Goal: Information Seeking & Learning: Check status

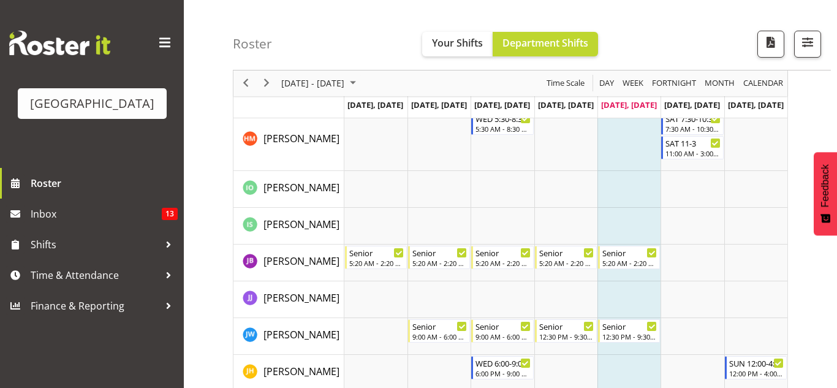
scroll to position [649, 0]
click at [493, 199] on td "Timeline Week of August 22, 2025" at bounding box center [502, 188] width 63 height 37
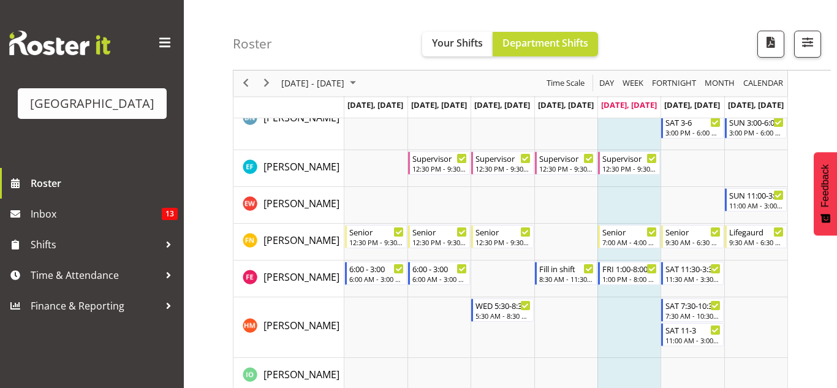
scroll to position [0, 0]
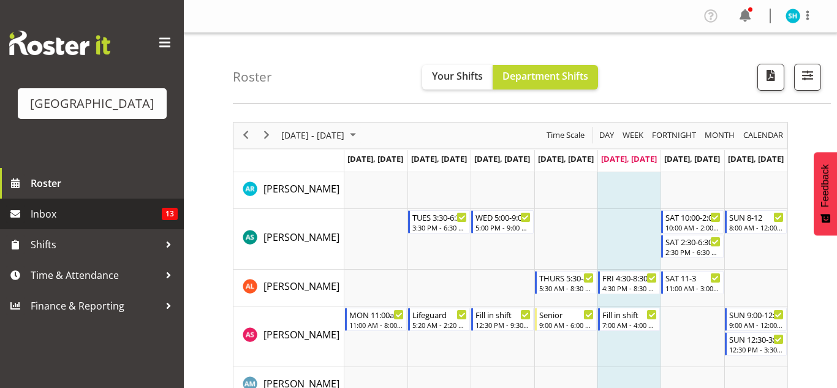
click at [173, 219] on span "13" at bounding box center [170, 214] width 16 height 12
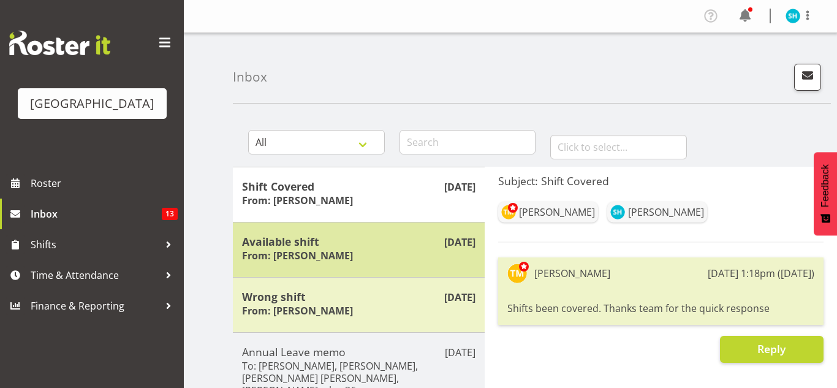
click at [404, 240] on h5 "Available shift" at bounding box center [358, 241] width 233 height 13
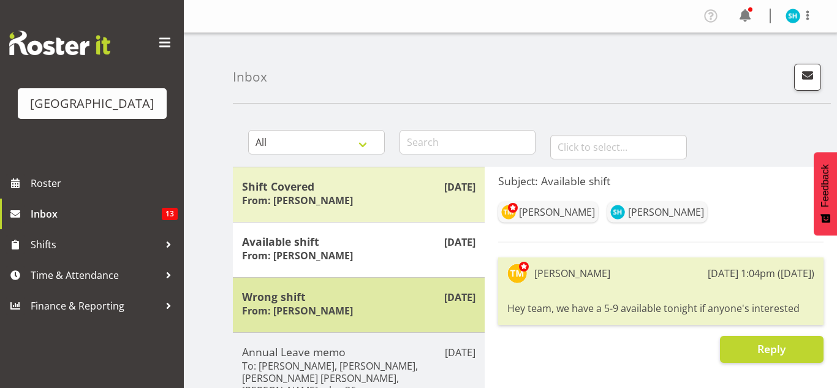
click at [385, 298] on h5 "Wrong shift" at bounding box center [358, 296] width 233 height 13
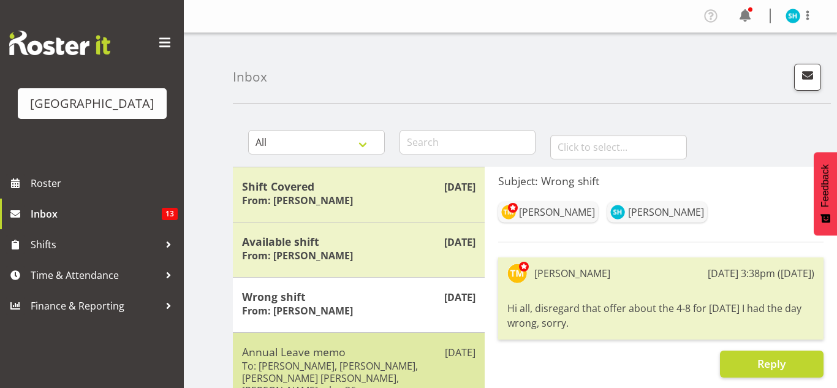
click at [373, 360] on h6 "To: Kate Lawless, Jade Johnson, Jayden O'Byrne, Angus McLeay, Thomas Meulenbroe…" at bounding box center [358, 378] width 233 height 37
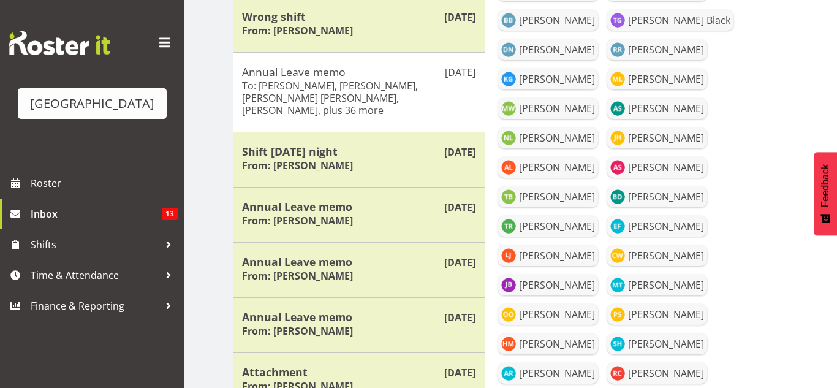
scroll to position [279, 0]
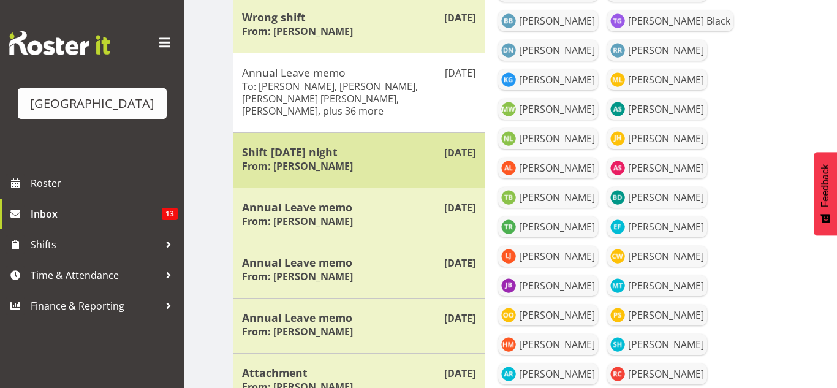
click at [472, 168] on div "Shift tomorrow night From: Thomas Meulenbroek" at bounding box center [358, 160] width 233 height 30
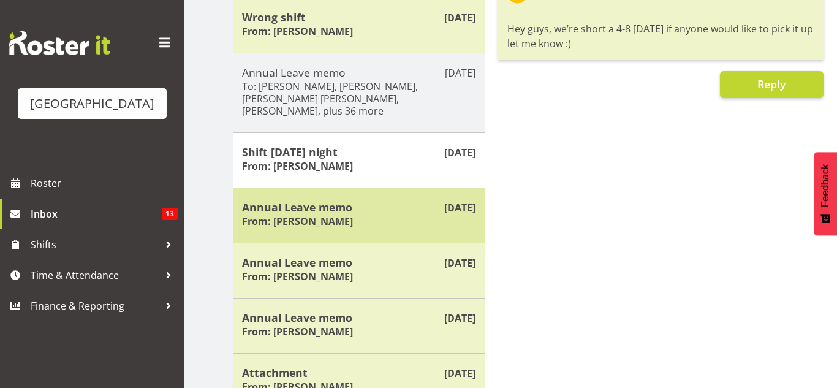
click at [433, 232] on div "Aug 18th Annual Leave memo From: Laurie Cook" at bounding box center [359, 215] width 252 height 55
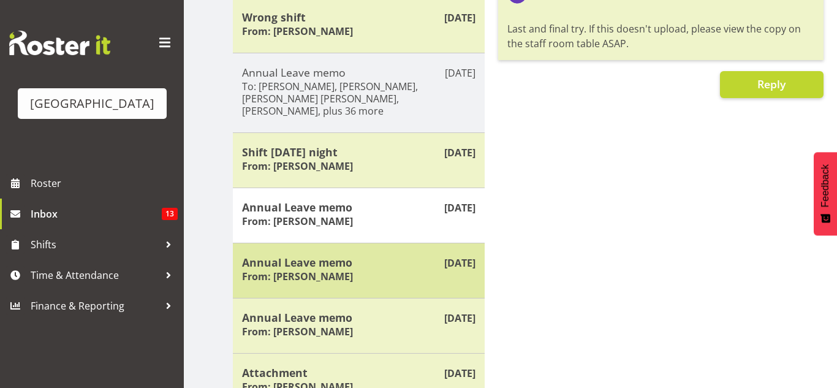
click at [406, 288] on div "Aug 18th Annual Leave memo From: Laurie Cook" at bounding box center [359, 270] width 252 height 55
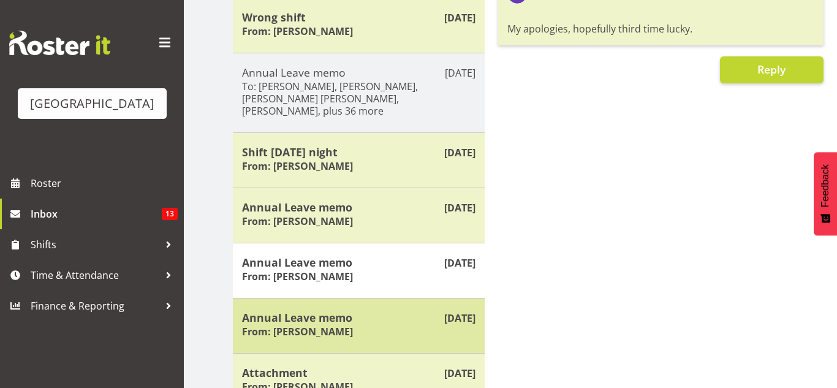
click at [394, 306] on div "Aug 18th Annual Leave memo From: Laurie Cook" at bounding box center [359, 325] width 252 height 55
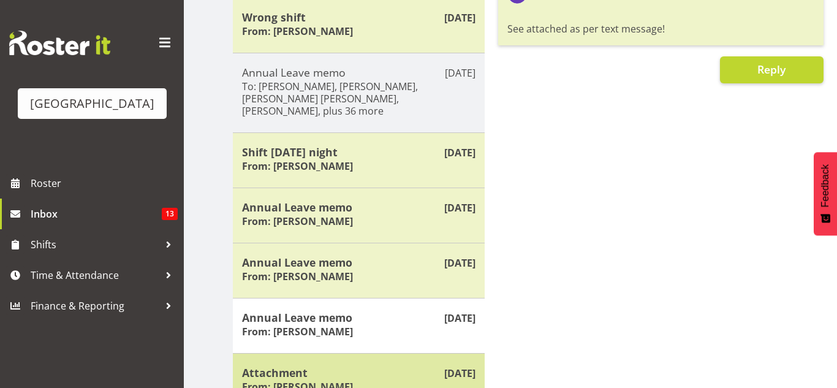
click at [372, 363] on div "Aug 18th Attachment From: Laurie Cook" at bounding box center [359, 380] width 252 height 55
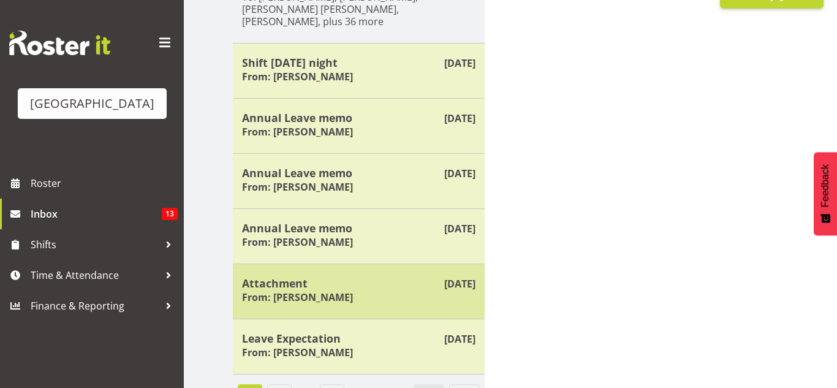
scroll to position [374, 0]
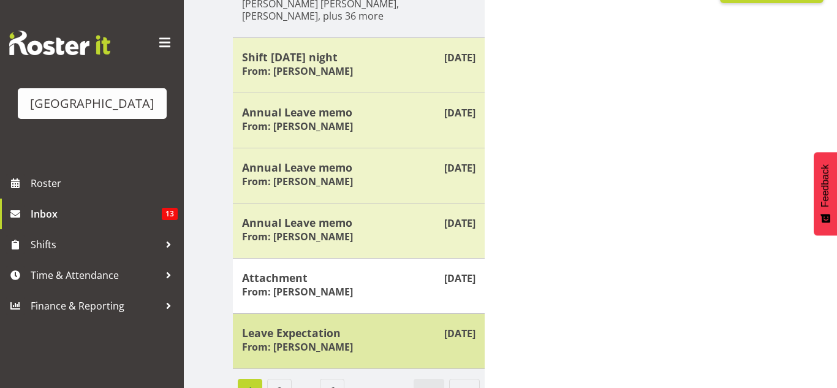
click at [370, 328] on h5 "Leave Expectation" at bounding box center [358, 332] width 233 height 13
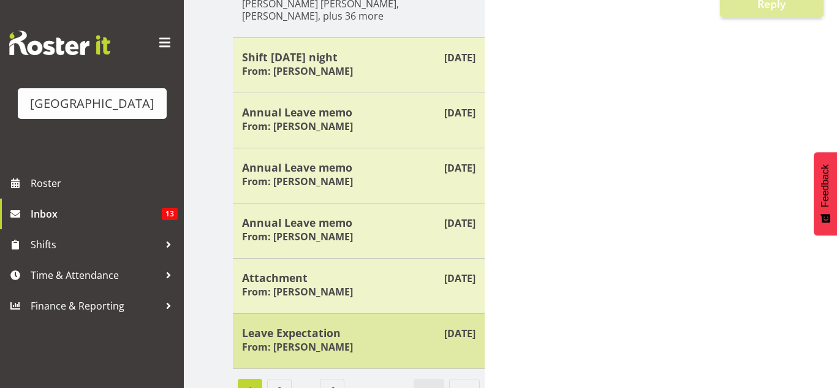
scroll to position [395, 0]
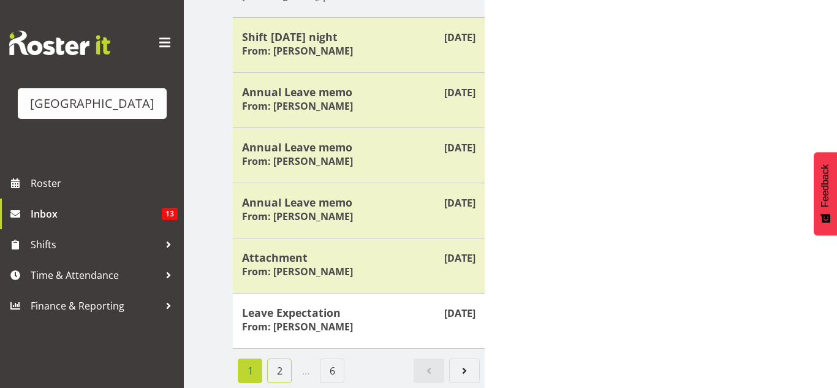
click at [281, 371] on link "2" at bounding box center [279, 371] width 25 height 25
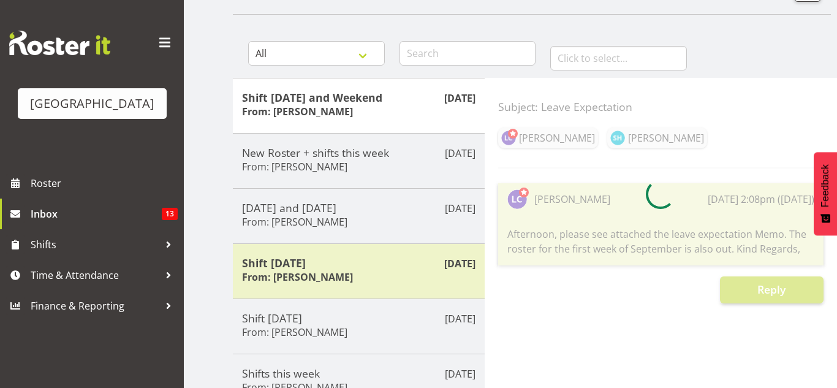
scroll to position [0, 0]
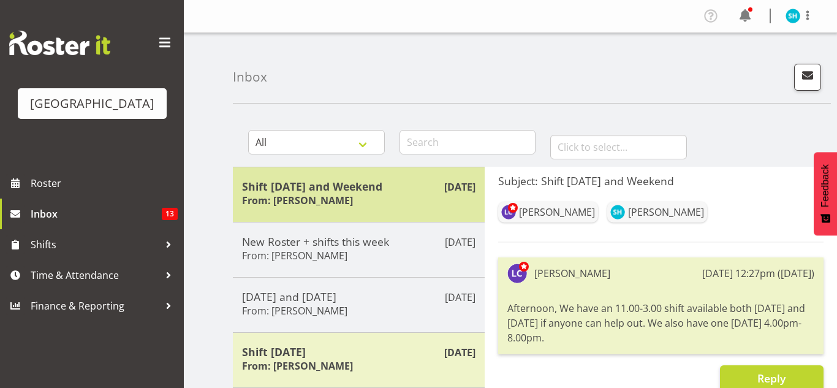
click at [329, 205] on h6 "From: Laurie Cook" at bounding box center [297, 200] width 111 height 12
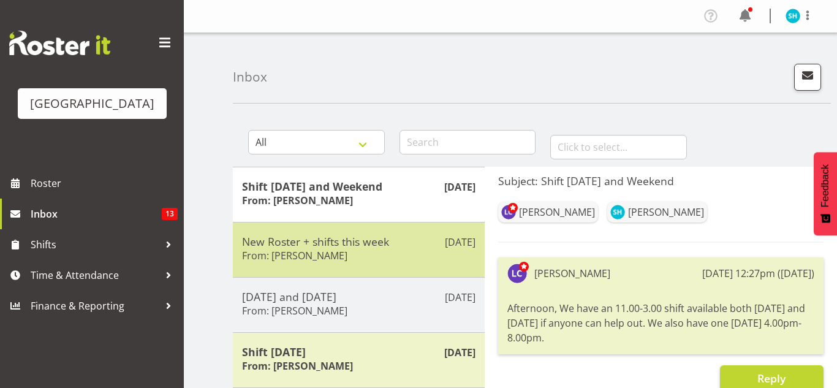
click at [323, 231] on div "Aug 12th New Roster + shifts this week From: Laurie Cook" at bounding box center [359, 249] width 252 height 55
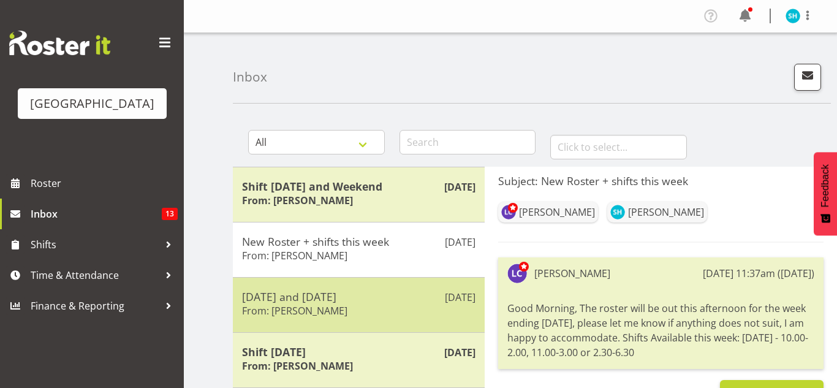
click at [317, 284] on div "Aug 10th Monday and Tuesday From: Laurie Cook" at bounding box center [359, 304] width 252 height 55
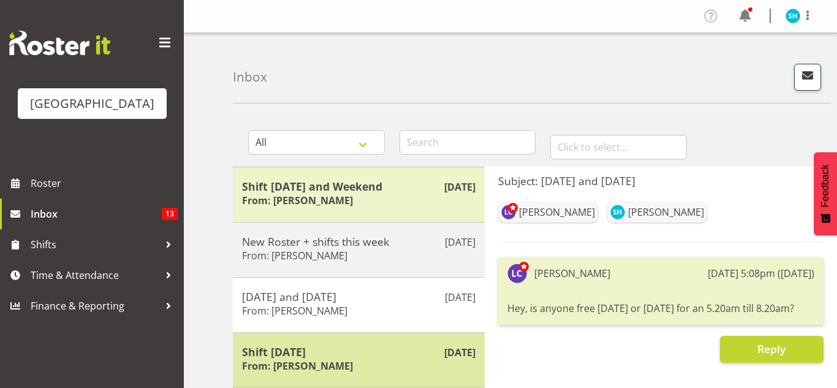
click at [313, 362] on h6 "From: Laurie Cook" at bounding box center [297, 366] width 111 height 12
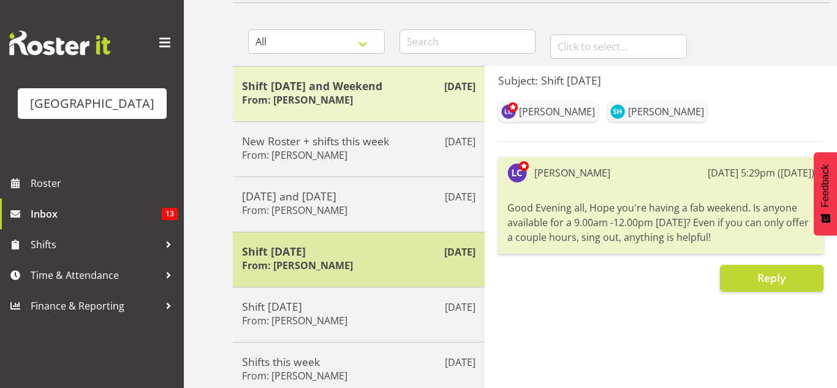
scroll to position [113, 0]
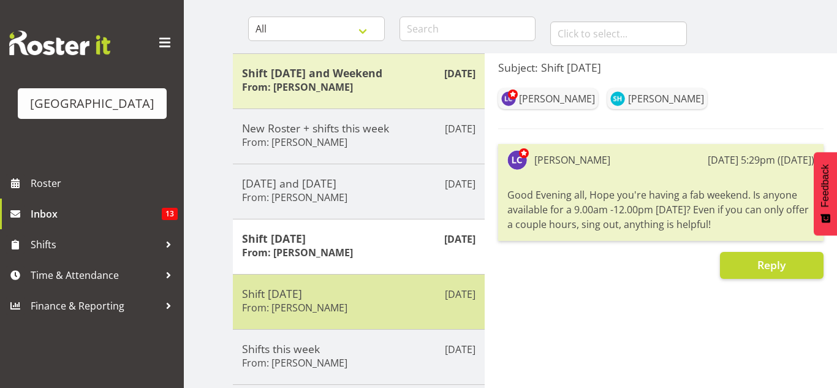
click at [321, 305] on h6 "From: Laurie Cook" at bounding box center [294, 308] width 105 height 12
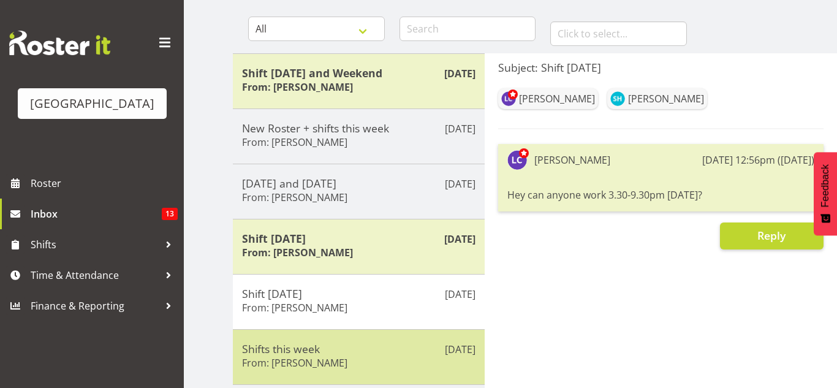
click at [313, 359] on h6 "From: Laurie Cook" at bounding box center [294, 363] width 105 height 12
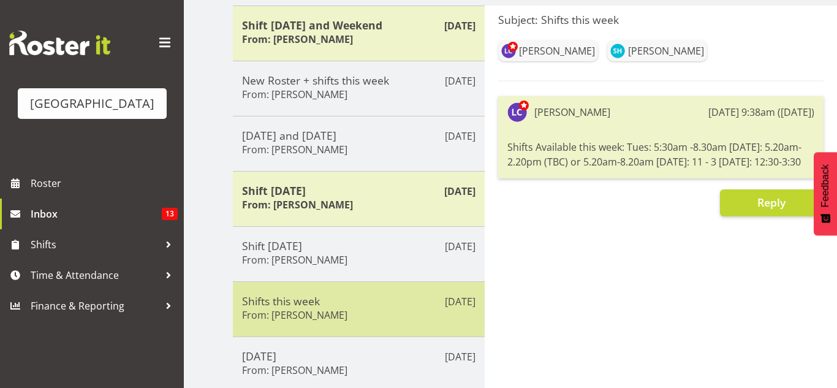
click at [313, 359] on h5 "Saturday 2 August" at bounding box center [358, 355] width 233 height 13
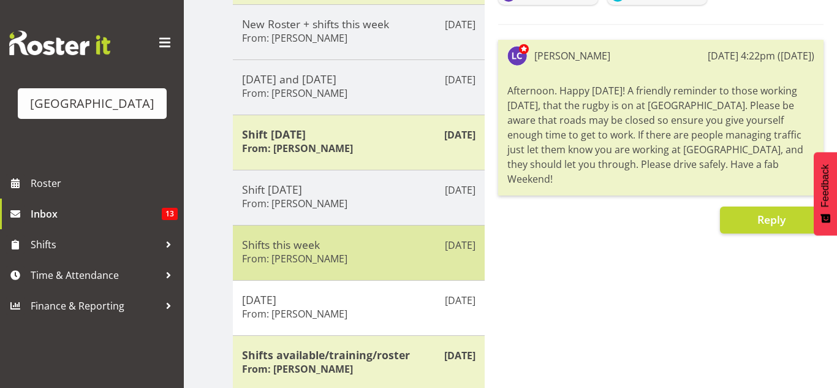
click at [313, 359] on h5 "Shifts available/training/roster" at bounding box center [358, 354] width 233 height 13
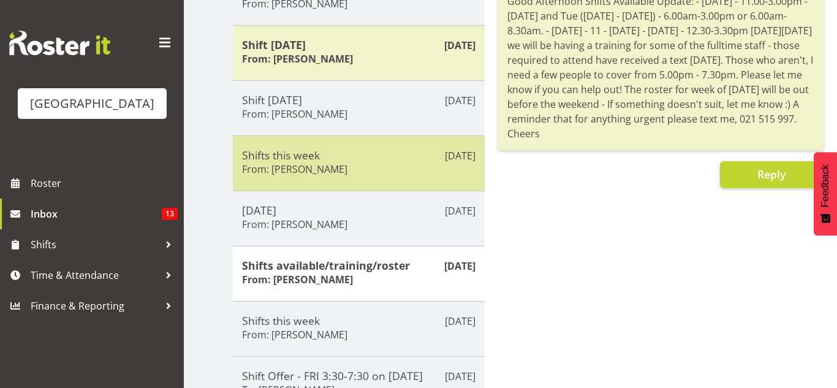
scroll to position [308, 0]
click at [313, 359] on div "Jul 28th Shift Offer - FRI 3:30-7:30 on 01/08/25 To: Laurie Cook" at bounding box center [359, 383] width 252 height 56
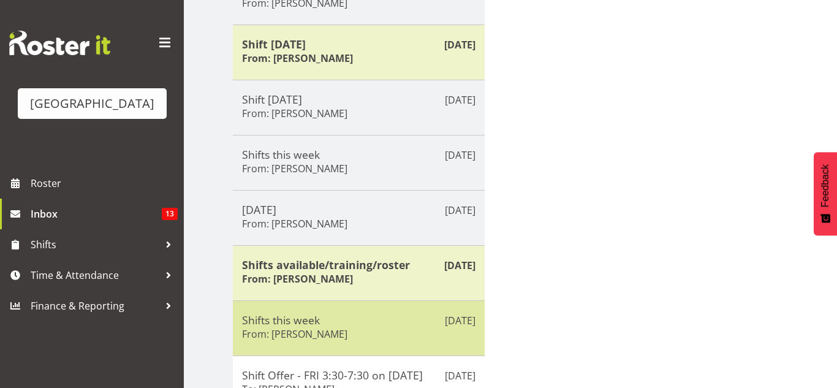
click at [315, 324] on h5 "Shifts this week" at bounding box center [358, 319] width 233 height 13
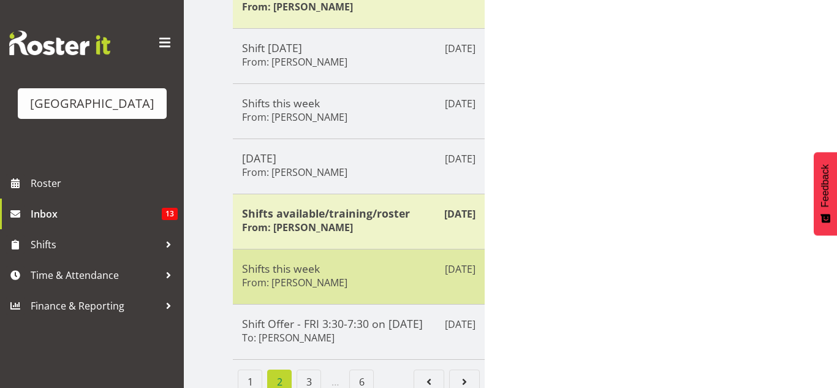
scroll to position [370, 0]
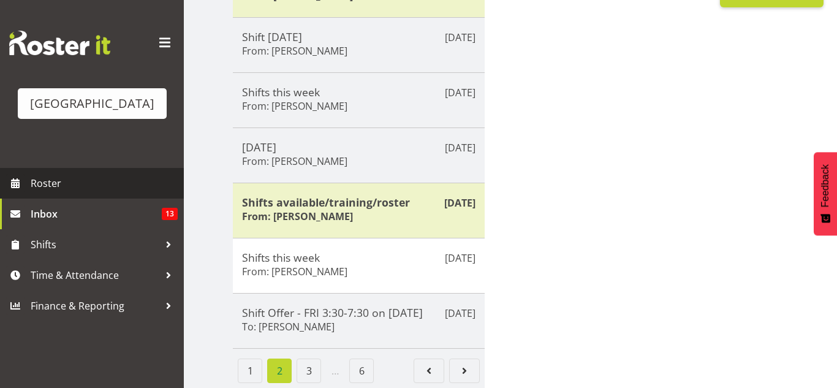
click at [154, 194] on link "Roster" at bounding box center [92, 183] width 184 height 31
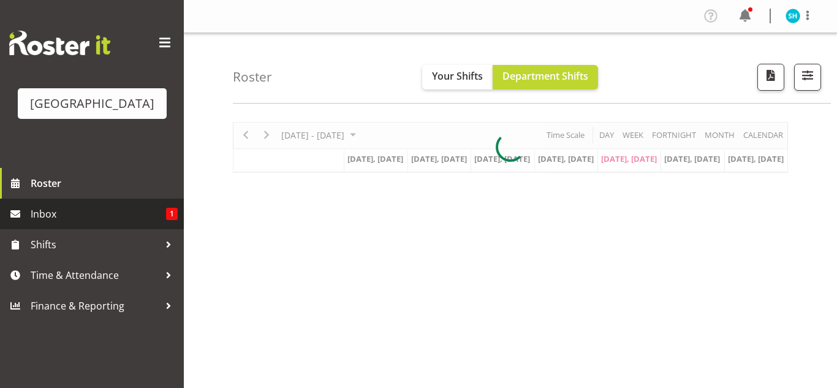
click at [148, 214] on span "Inbox" at bounding box center [98, 214] width 135 height 18
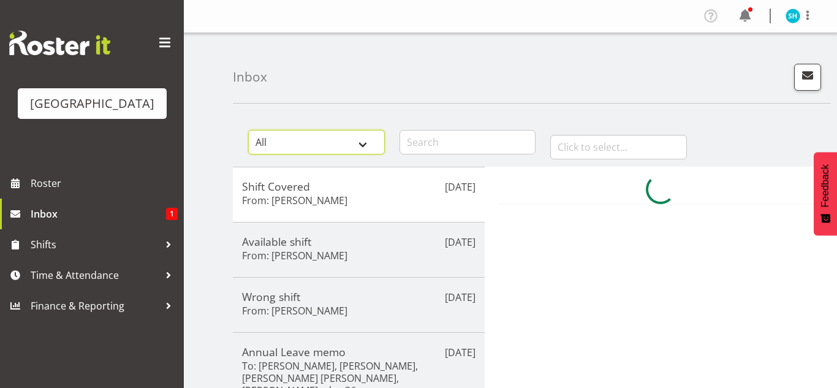
click at [328, 138] on select "All General Shift Offers Shift Swap Offers Leave Requests" at bounding box center [316, 142] width 137 height 25
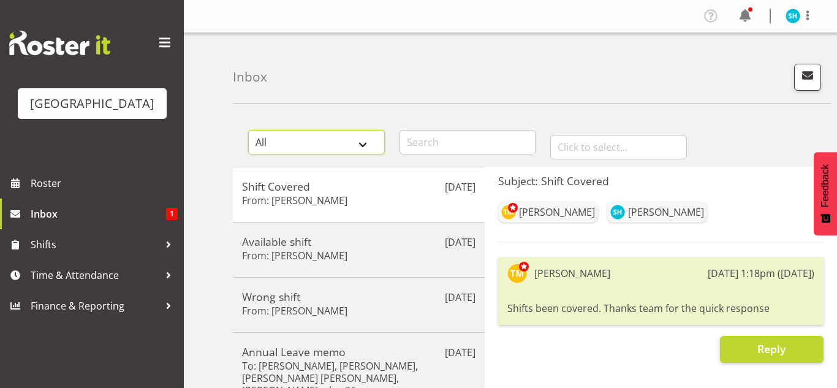
click at [320, 140] on select "All General Shift Offers Shift Swap Offers Leave Requests" at bounding box center [316, 142] width 137 height 25
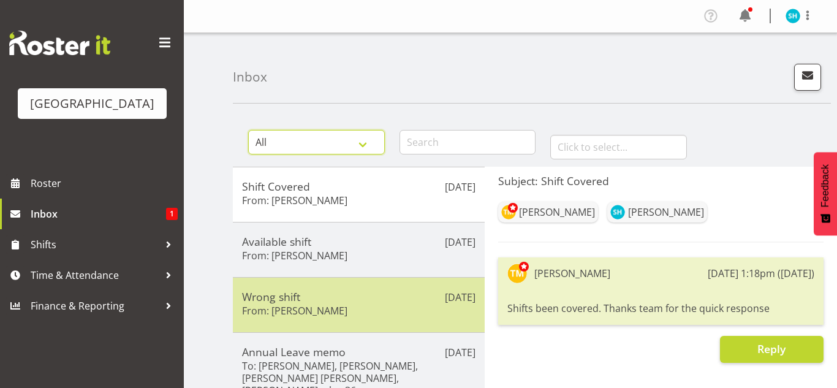
scroll to position [395, 0]
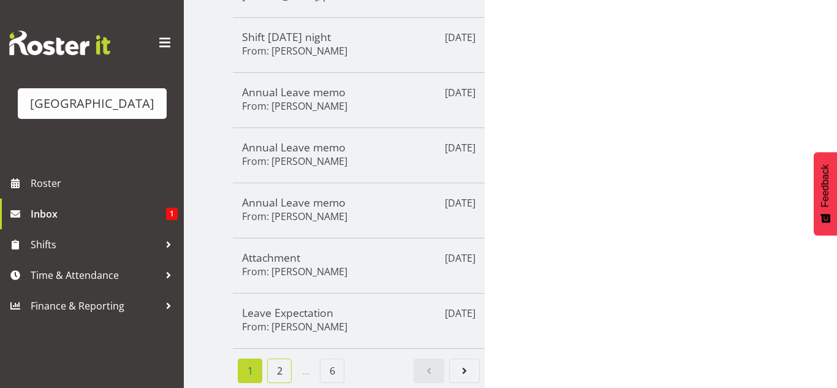
click at [289, 368] on link "2" at bounding box center [279, 371] width 25 height 25
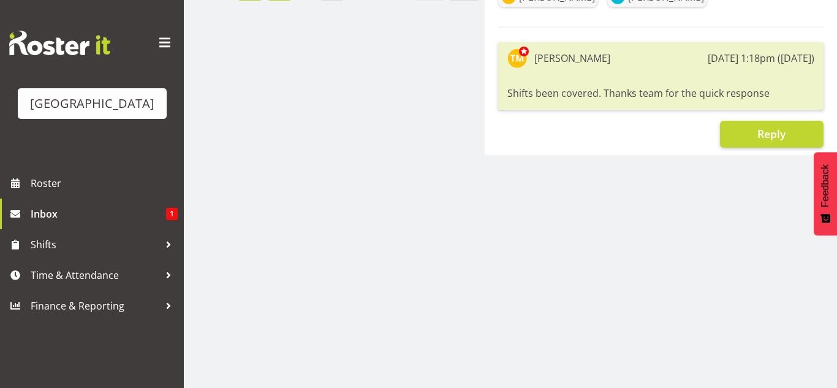
scroll to position [370, 0]
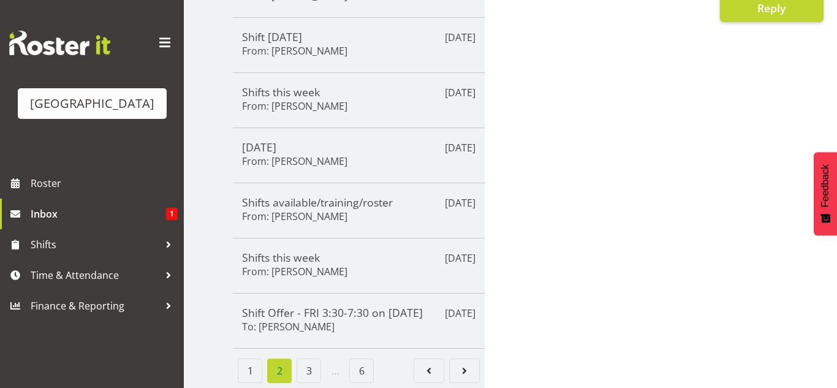
click at [322, 293] on div "Jul 28th Shift Offer - FRI 3:30-7:30 on 01/08/25 To: Laurie Cook" at bounding box center [359, 321] width 252 height 56
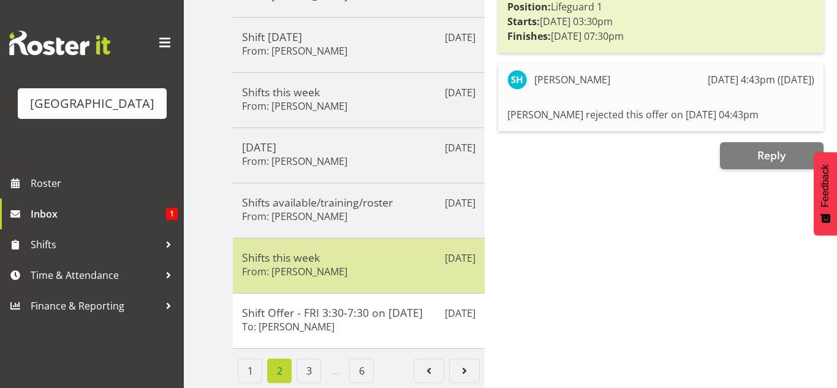
click at [316, 268] on h6 "From: Laurie Cook" at bounding box center [294, 271] width 105 height 12
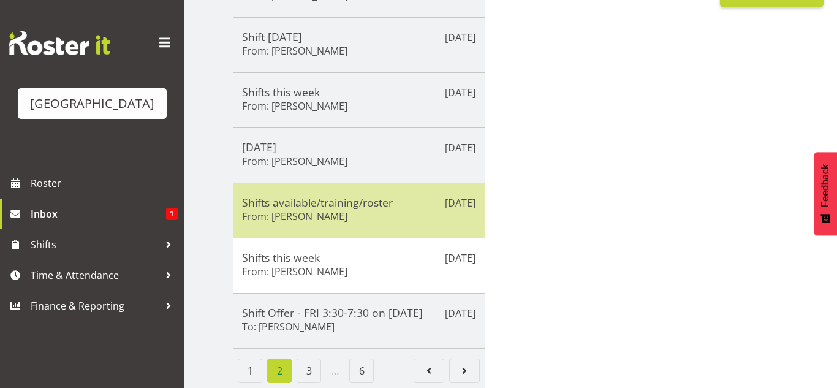
click at [314, 219] on h6 "From: Laurie Cook" at bounding box center [294, 216] width 105 height 12
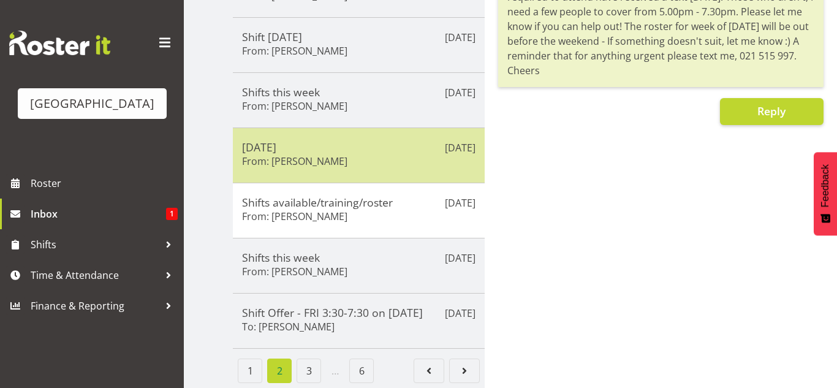
click at [313, 163] on h6 "From: Laurie Cook" at bounding box center [294, 161] width 105 height 12
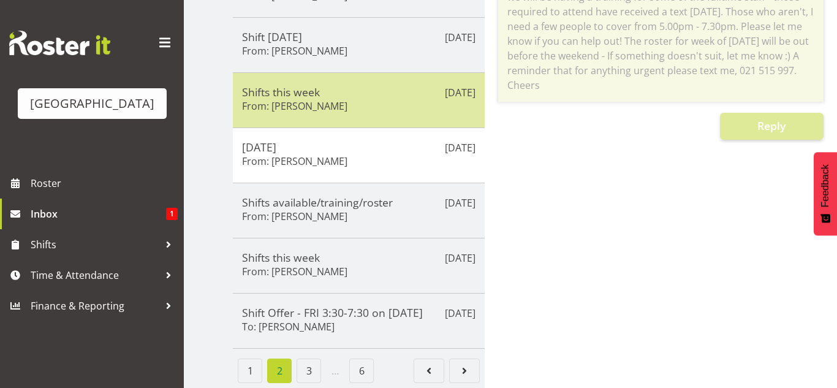
click at [311, 113] on div "Shifts this week From: Laurie Cook" at bounding box center [358, 100] width 233 height 30
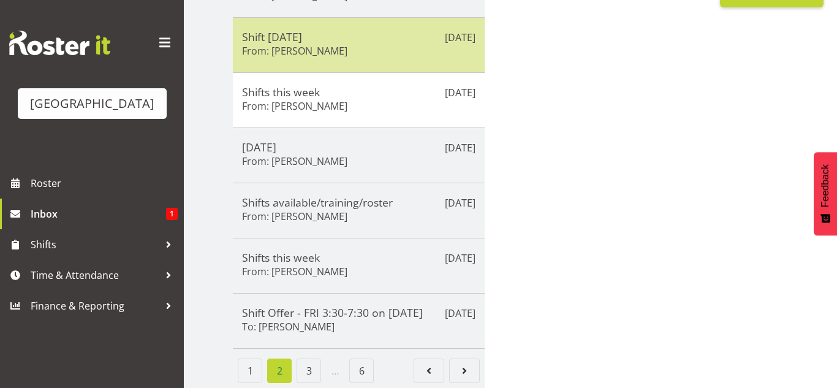
click at [311, 45] on h6 "From: Laurie Cook" at bounding box center [294, 51] width 105 height 12
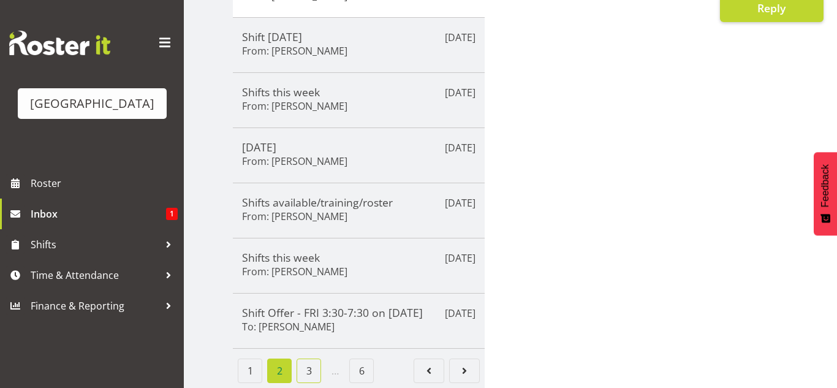
click at [309, 372] on link "3" at bounding box center [309, 371] width 25 height 25
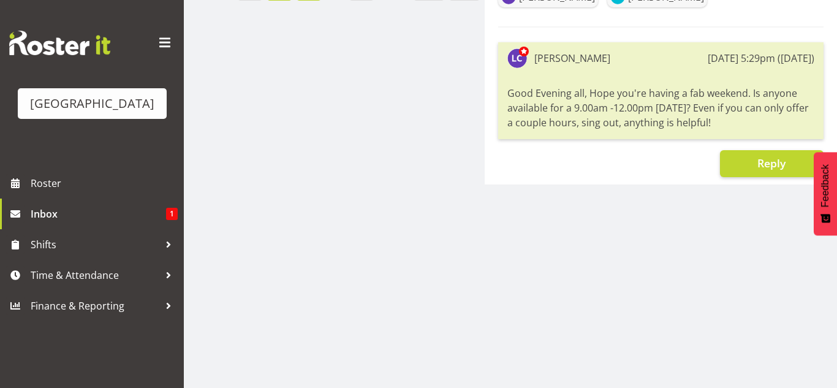
scroll to position [0, 0]
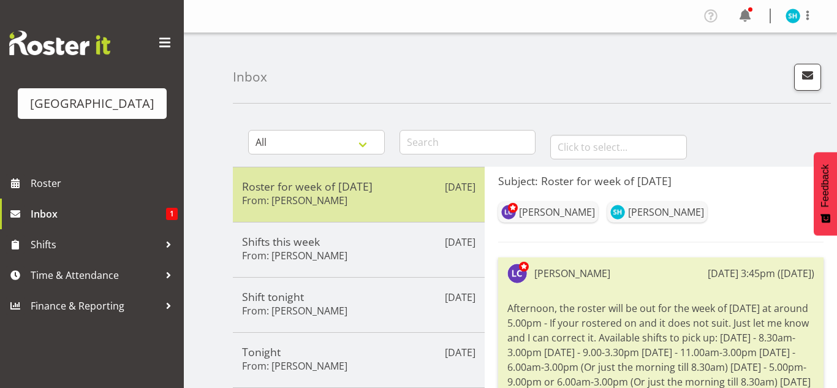
click at [300, 194] on h6 "From: Laurie Cook" at bounding box center [294, 200] width 105 height 12
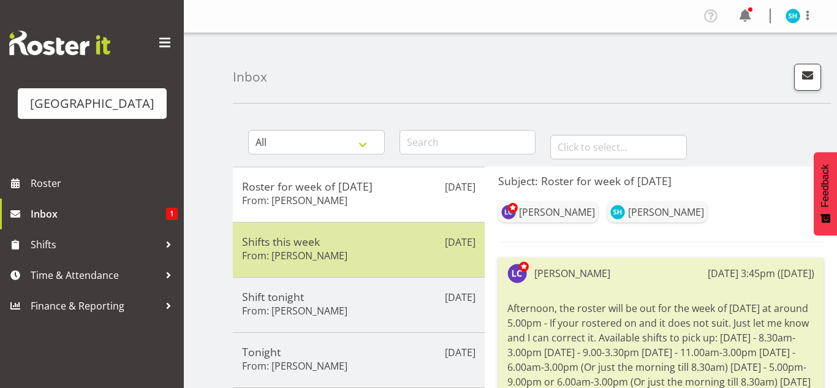
click at [292, 245] on h5 "Shifts this week" at bounding box center [358, 241] width 233 height 13
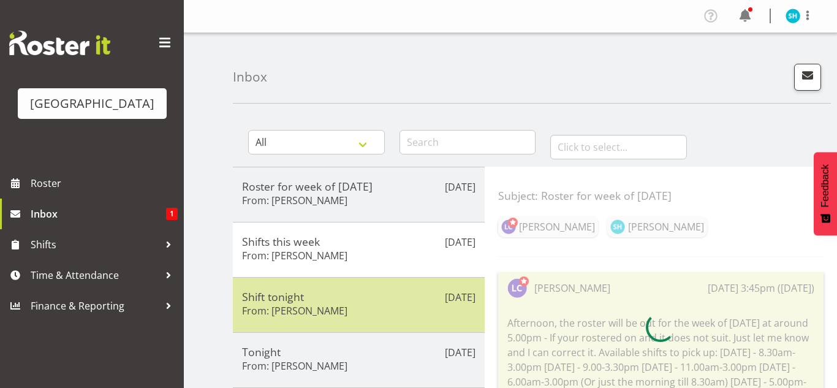
click at [289, 282] on div "Jul 25th Shift tonight From: Laurie Cook" at bounding box center [359, 304] width 252 height 55
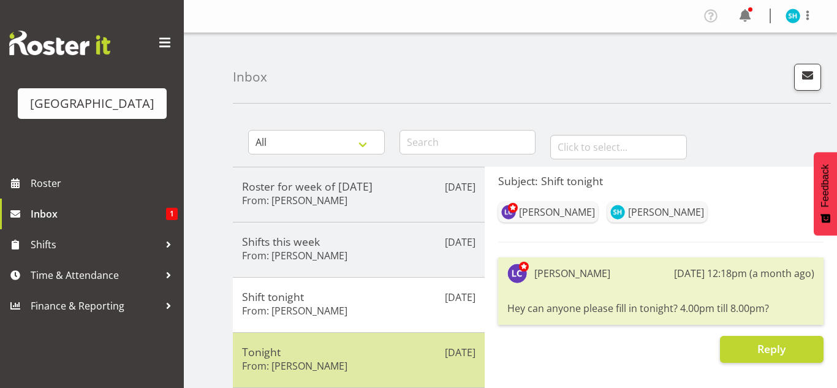
click at [284, 346] on h5 "Tonight" at bounding box center [358, 351] width 233 height 13
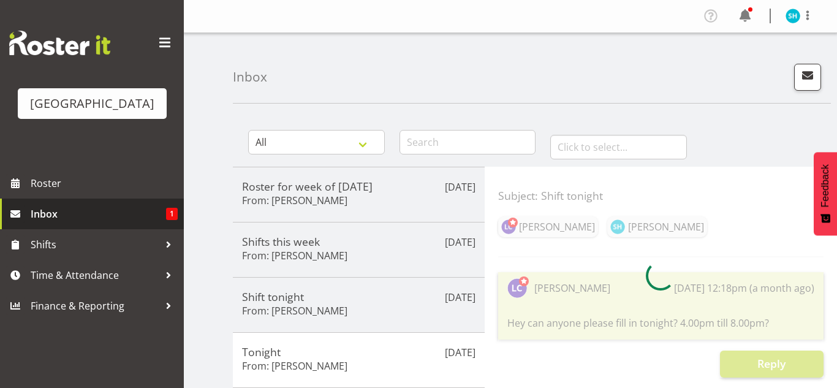
click at [153, 205] on span "Inbox" at bounding box center [98, 214] width 135 height 18
